Goal: Entertainment & Leisure: Consume media (video, audio)

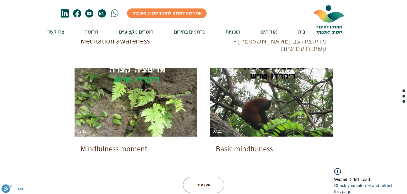
scroll to position [308, 0]
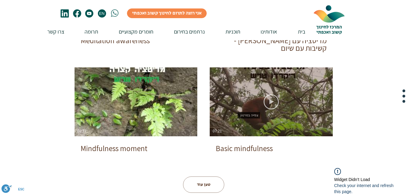
click at [271, 100] on icon "צפייה בסרטון" at bounding box center [270, 101] width 15 height 15
click at [259, 102] on div "צפייה בסרטון צפייה בסרטון 07:21" at bounding box center [271, 102] width 123 height 69
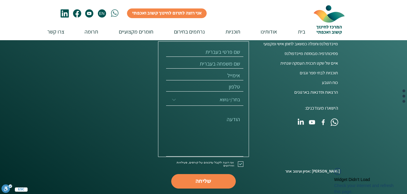
scroll to position [532, 0]
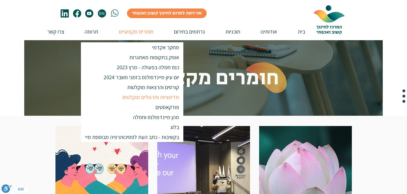
click at [152, 99] on p "מדיטציות ותרגולים מוקלטים" at bounding box center [151, 97] width 62 height 10
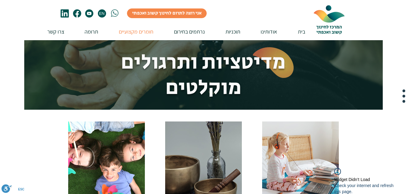
click at [182, 154] on img at bounding box center [203, 167] width 77 height 90
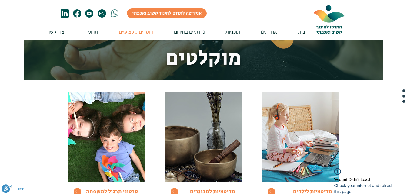
scroll to position [38, 0]
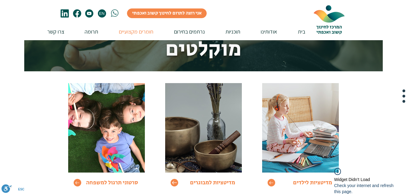
click at [176, 181] on icon "Go to" at bounding box center [174, 182] width 5 height 5
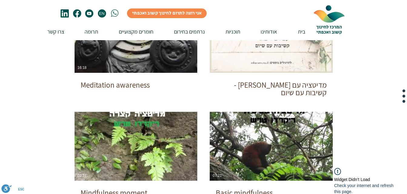
scroll to position [262, 0]
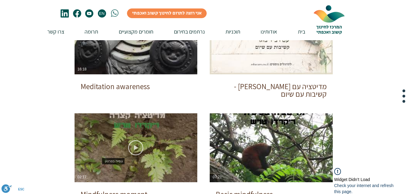
click at [134, 147] on icon "צפייה בסרטון" at bounding box center [135, 148] width 15 height 15
